Goal: Task Accomplishment & Management: Manage account settings

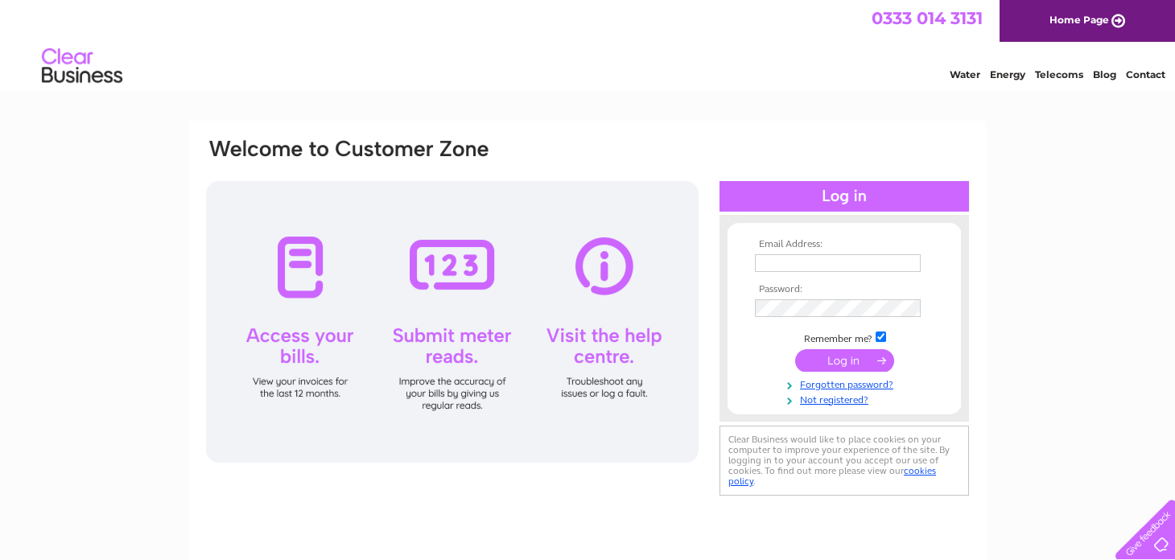
type input "[EMAIL_ADDRESS][DOMAIN_NAME]"
click at [850, 358] on input "submit" at bounding box center [844, 360] width 99 height 23
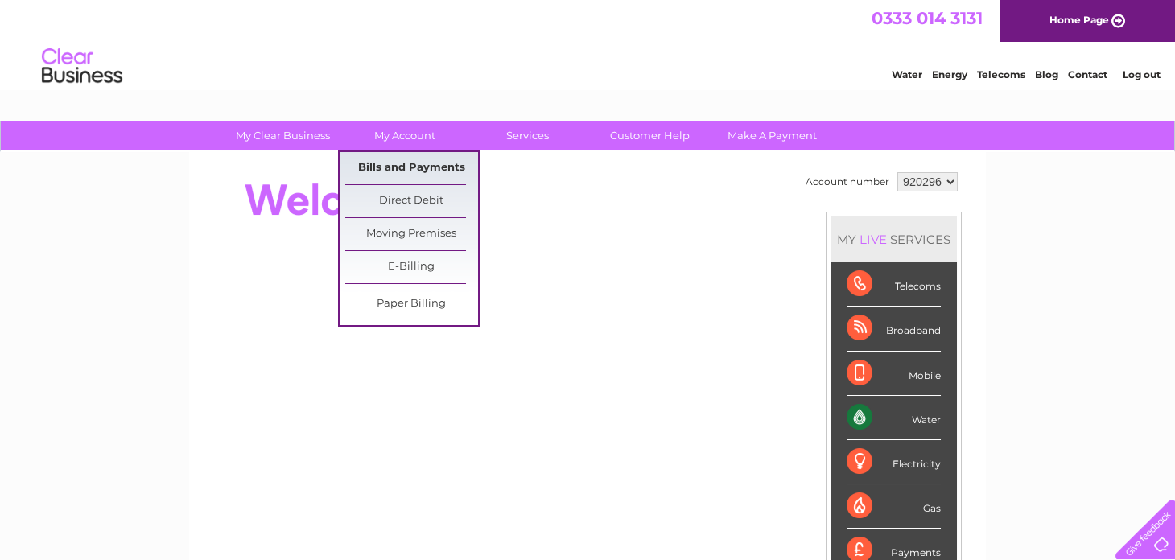
click at [405, 163] on link "Bills and Payments" at bounding box center [411, 168] width 133 height 32
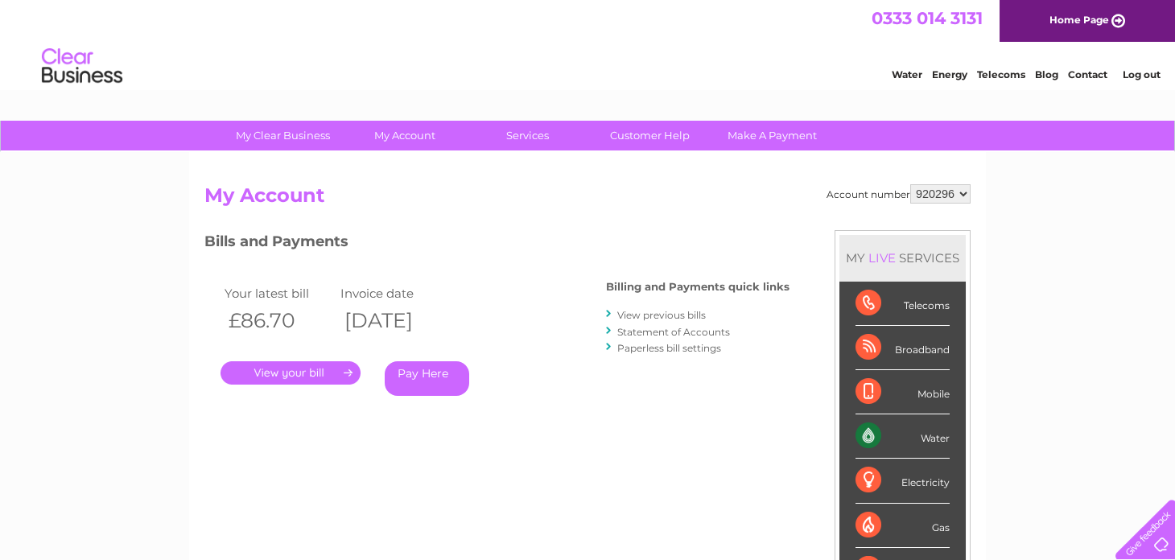
click at [287, 374] on link "." at bounding box center [290, 372] width 140 height 23
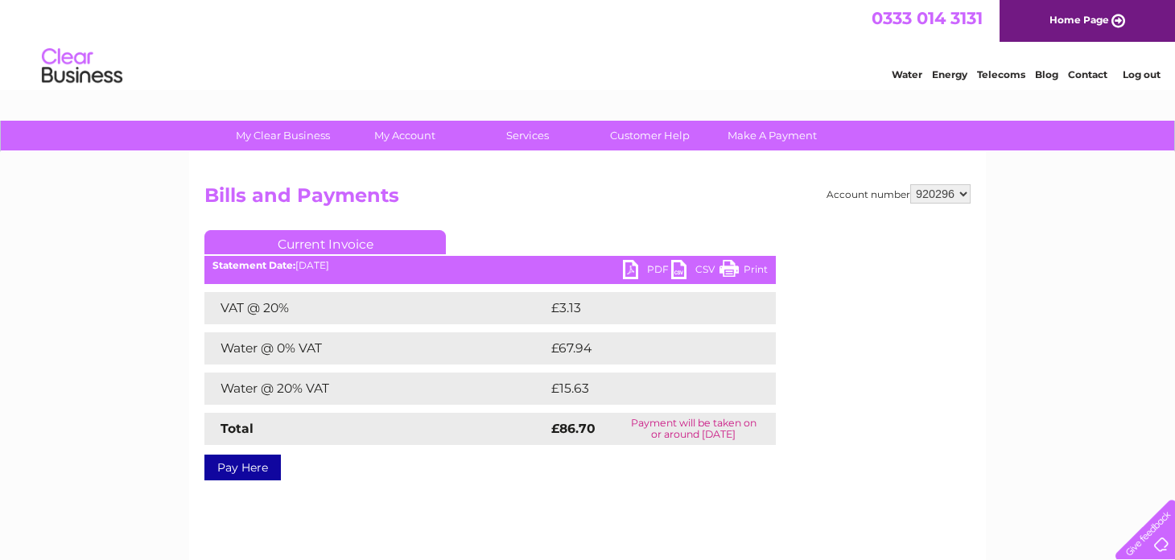
click at [648, 268] on link "PDF" at bounding box center [647, 271] width 48 height 23
